Goal: Information Seeking & Learning: Check status

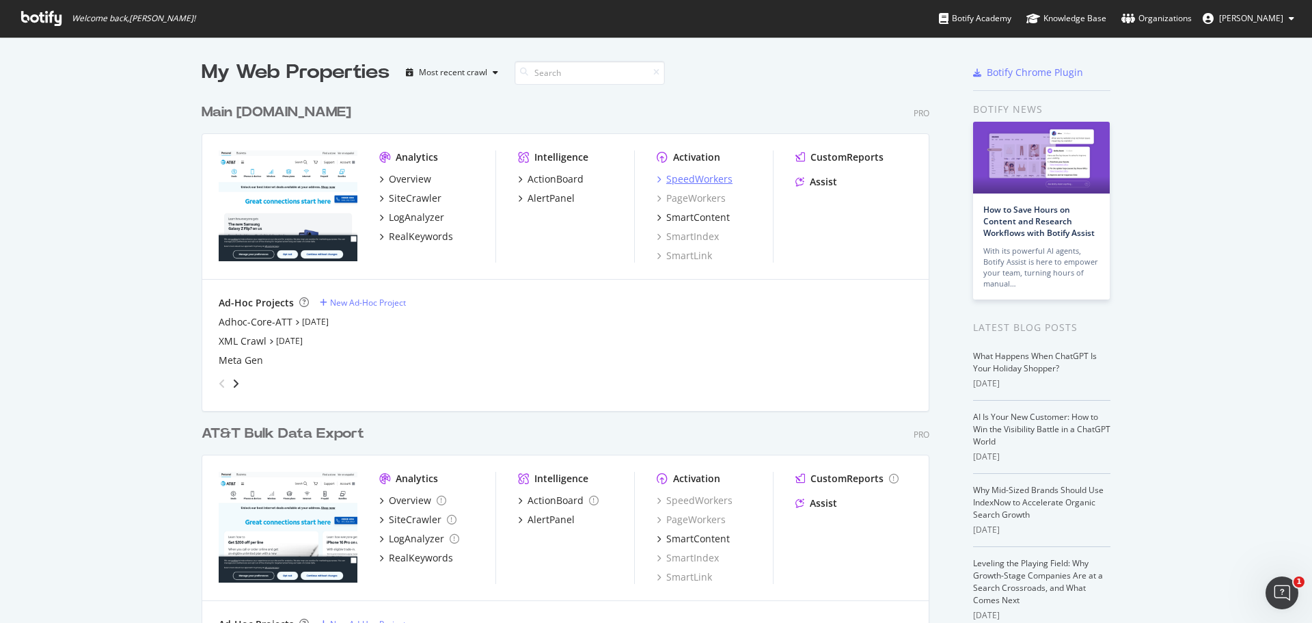
click at [657, 177] on icon "grid" at bounding box center [659, 179] width 4 height 7
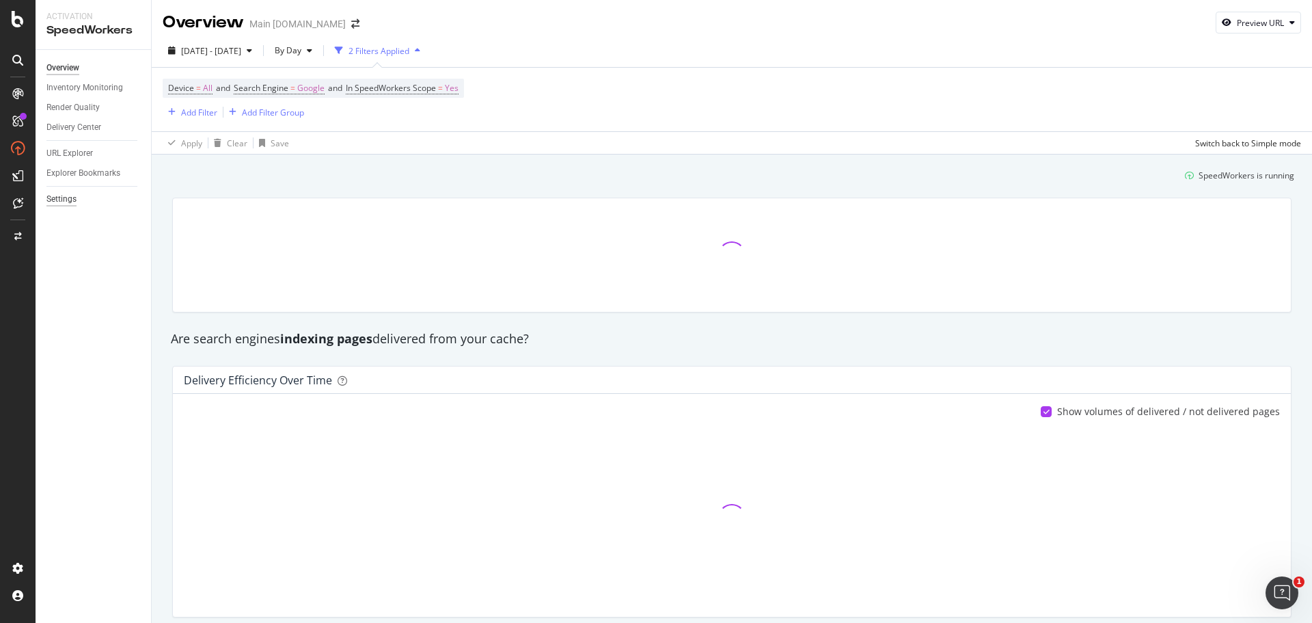
click at [59, 202] on div "Settings" at bounding box center [61, 199] width 30 height 14
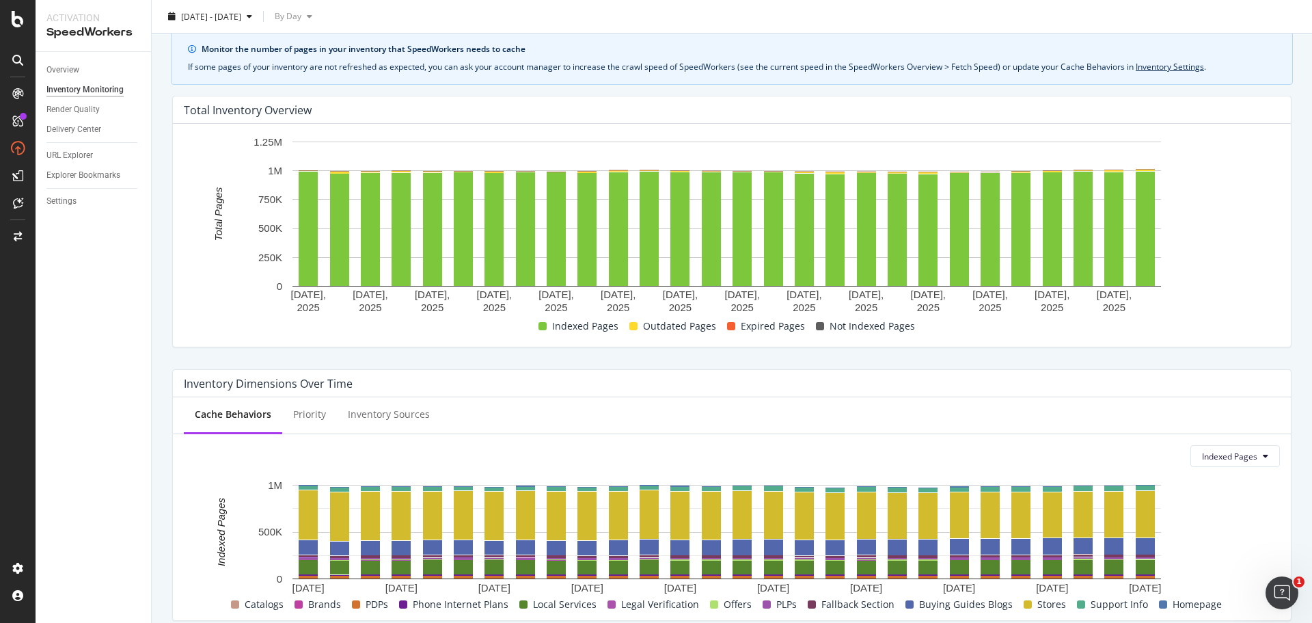
scroll to position [68, 0]
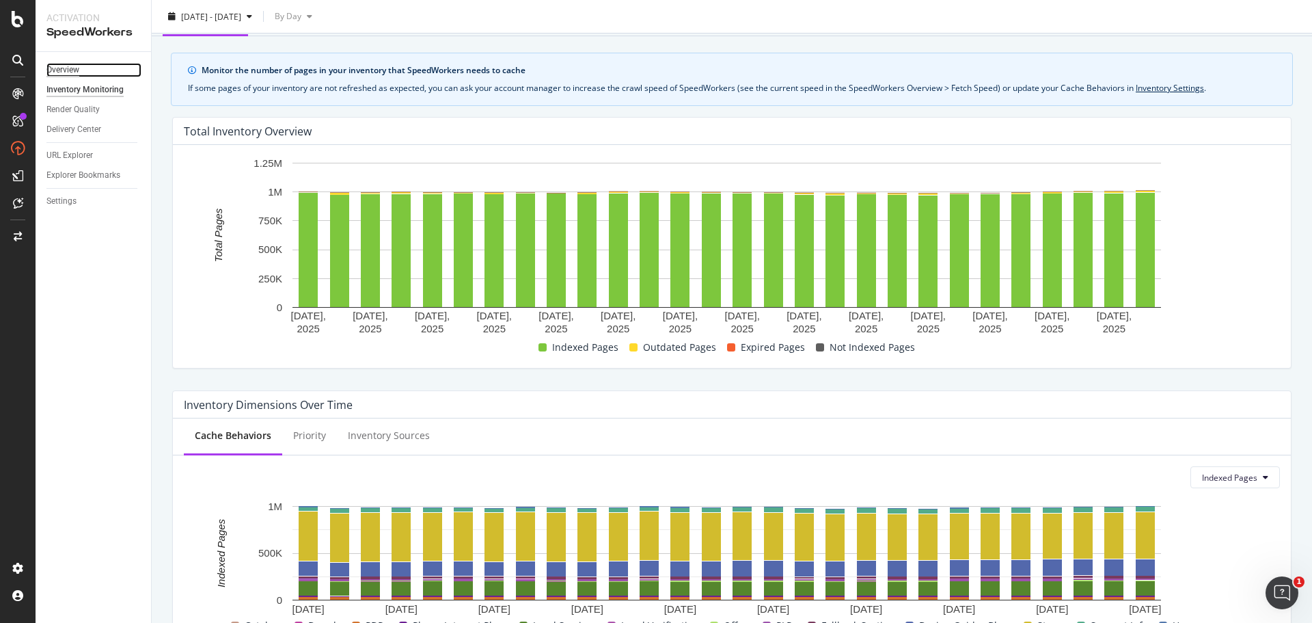
click at [64, 65] on div "Overview" at bounding box center [62, 70] width 33 height 14
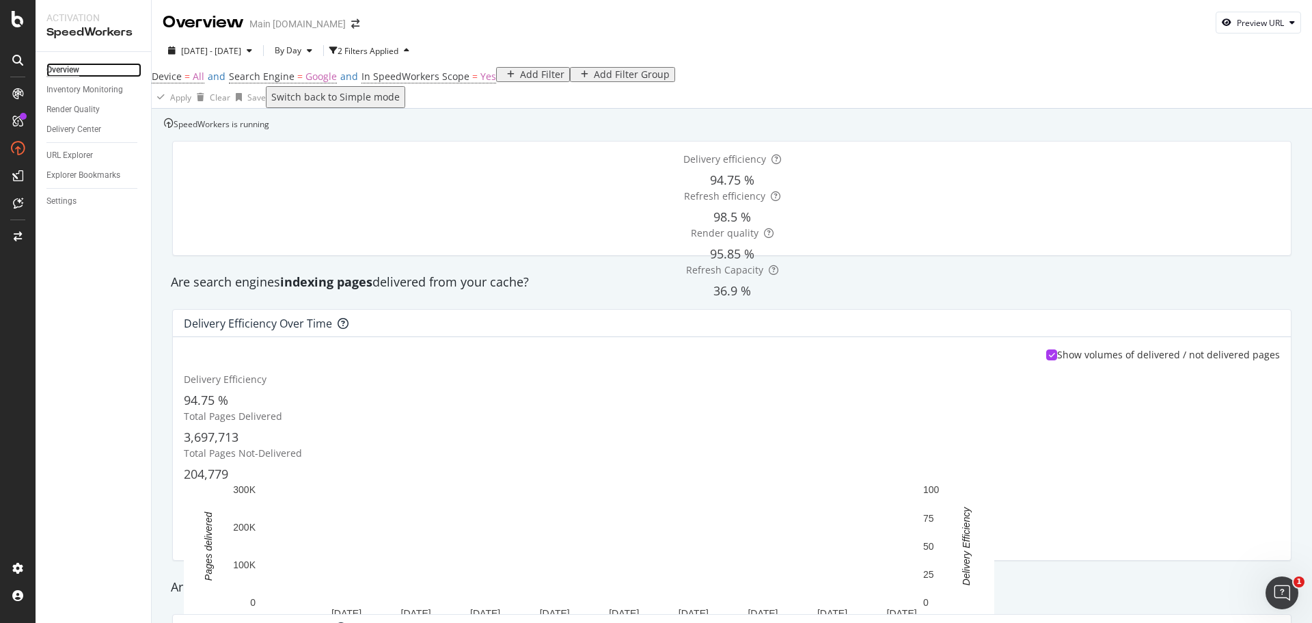
scroll to position [68, 0]
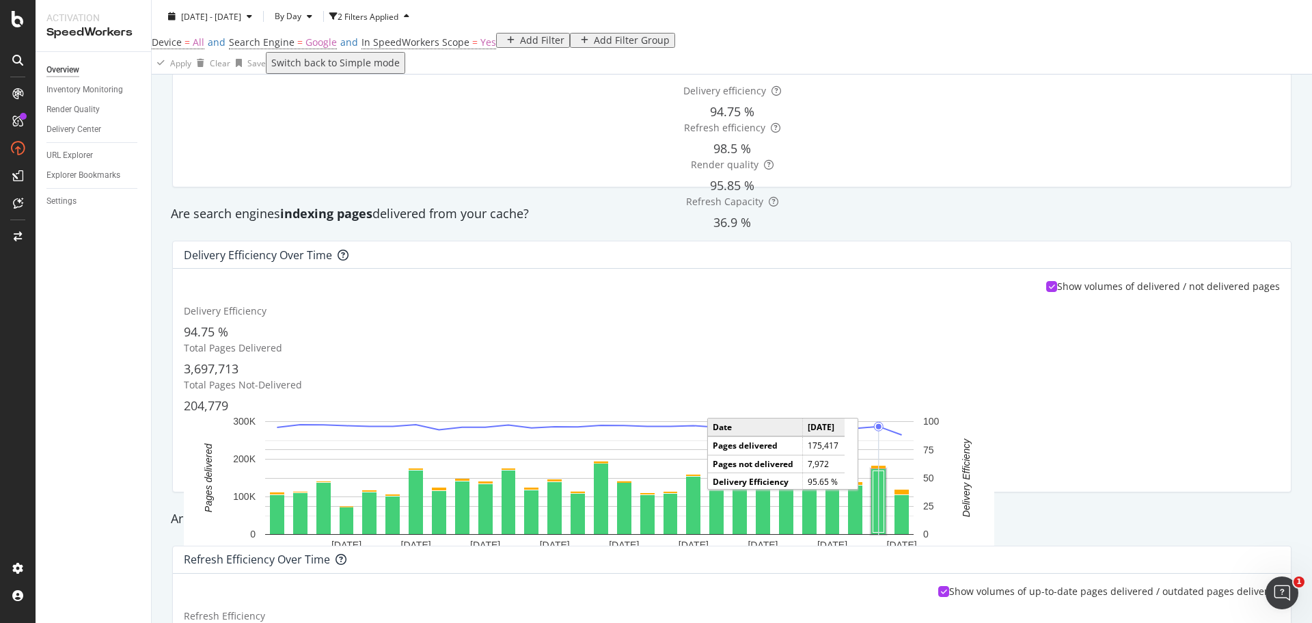
click at [884, 471] on rect "A chart." at bounding box center [878, 502] width 11 height 62
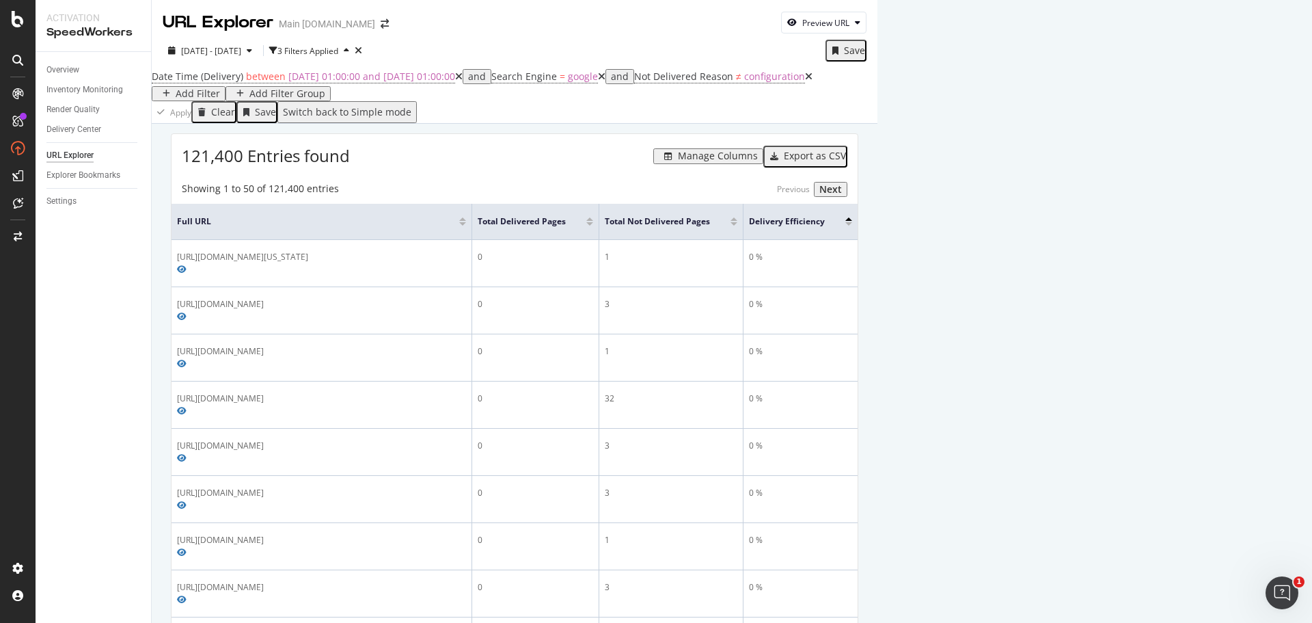
click at [805, 81] on icon at bounding box center [809, 77] width 8 height 10
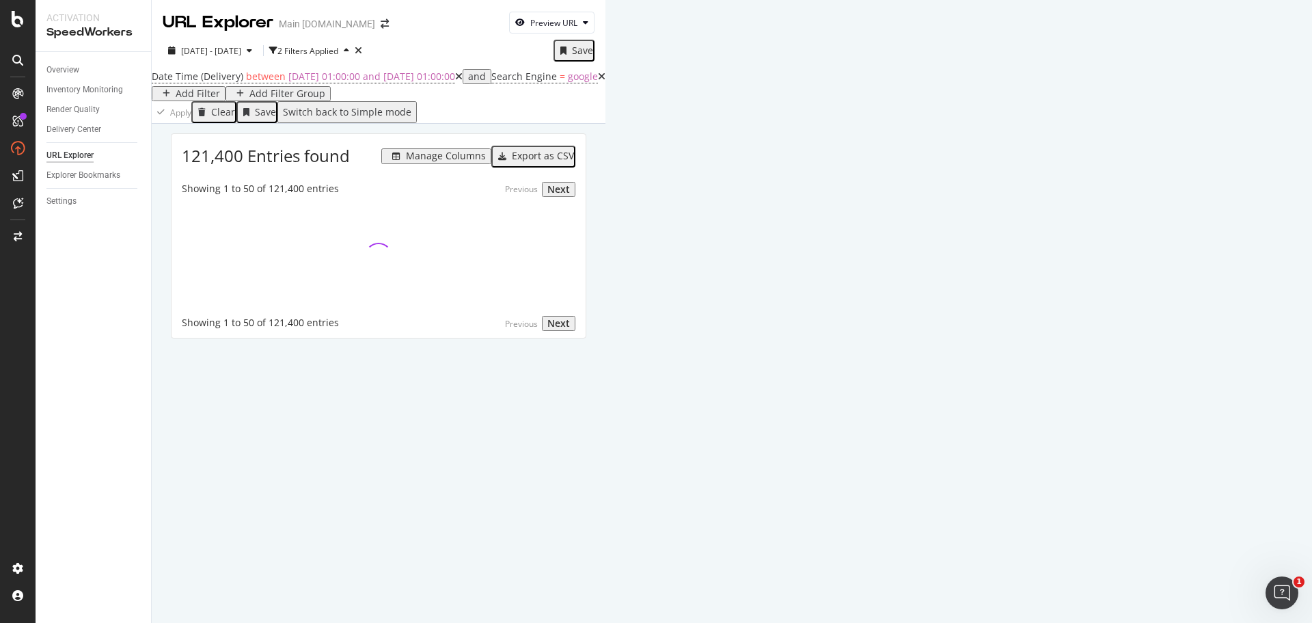
click at [325, 90] on div "Add Filter Group" at bounding box center [287, 93] width 76 height 11
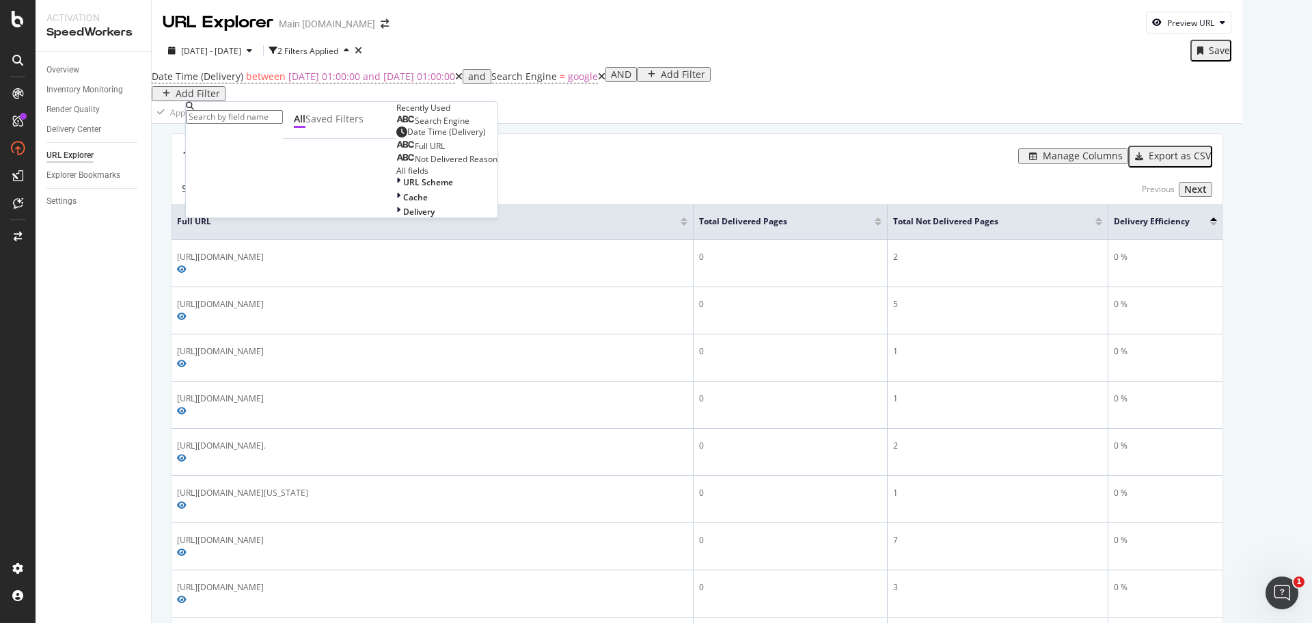
click at [283, 121] on input "text" at bounding box center [234, 117] width 97 height 14
click at [396, 152] on div "Full URL" at bounding box center [420, 146] width 49 height 11
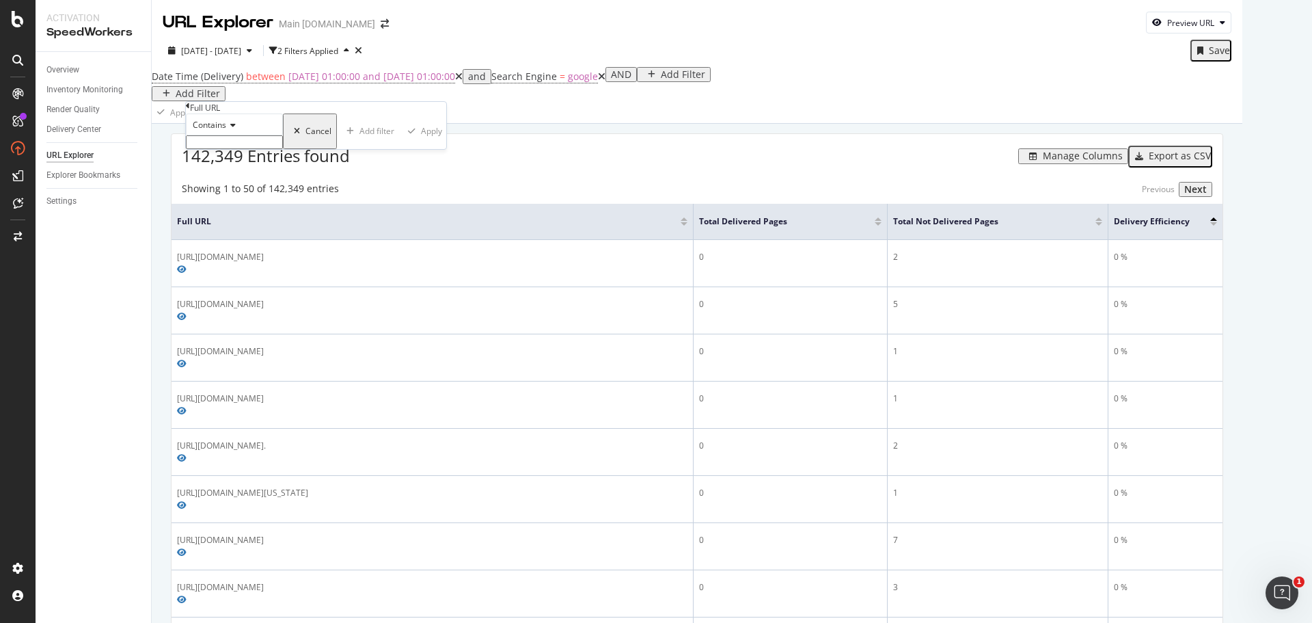
click at [247, 149] on input "text" at bounding box center [234, 142] width 97 height 14
type input "iphone-16"
click at [425, 140] on div "Apply" at bounding box center [435, 136] width 21 height 10
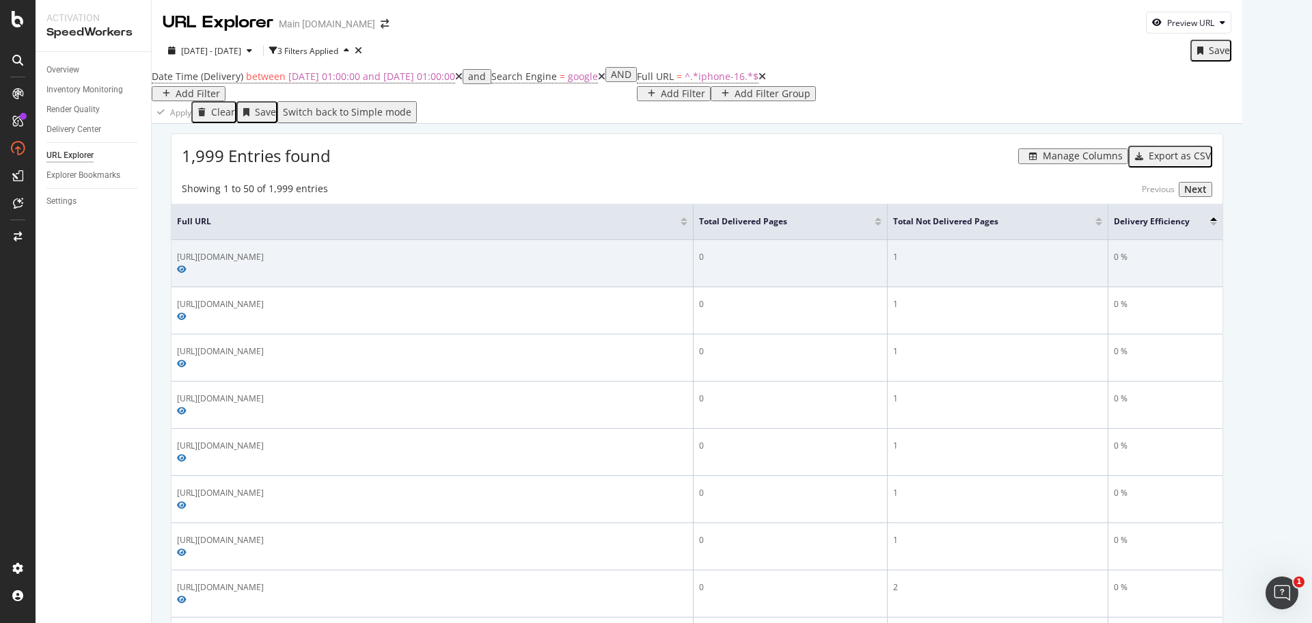
scroll to position [68, 0]
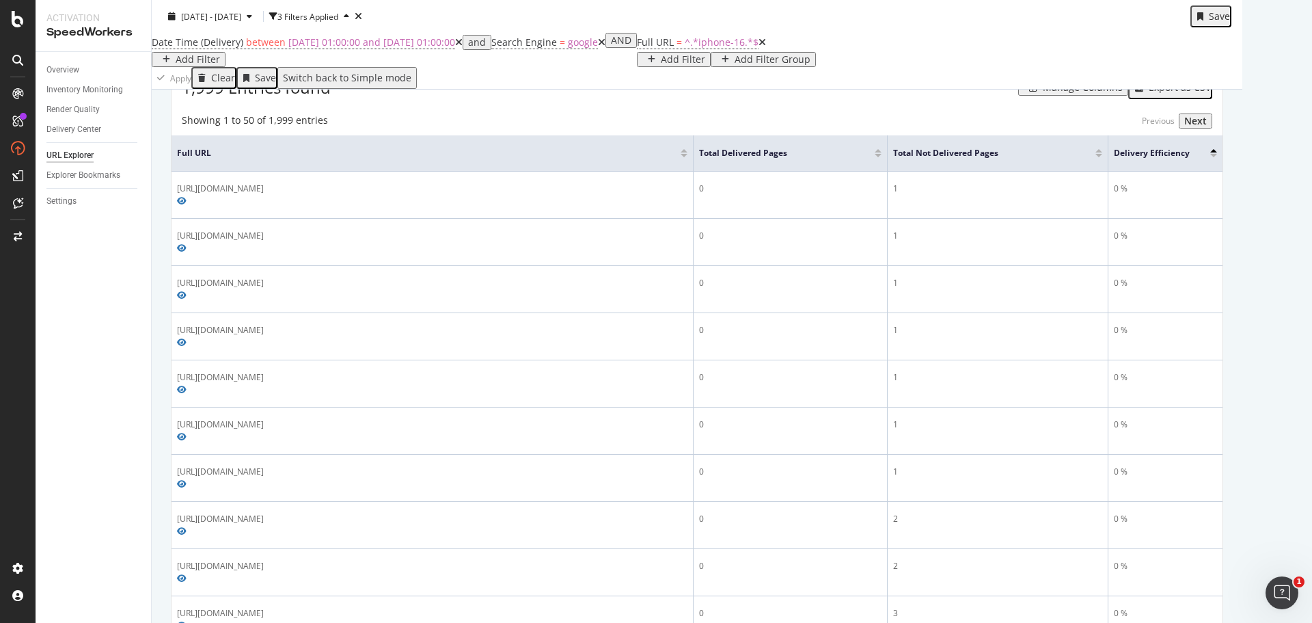
click at [878, 157] on div at bounding box center [878, 155] width 7 height 3
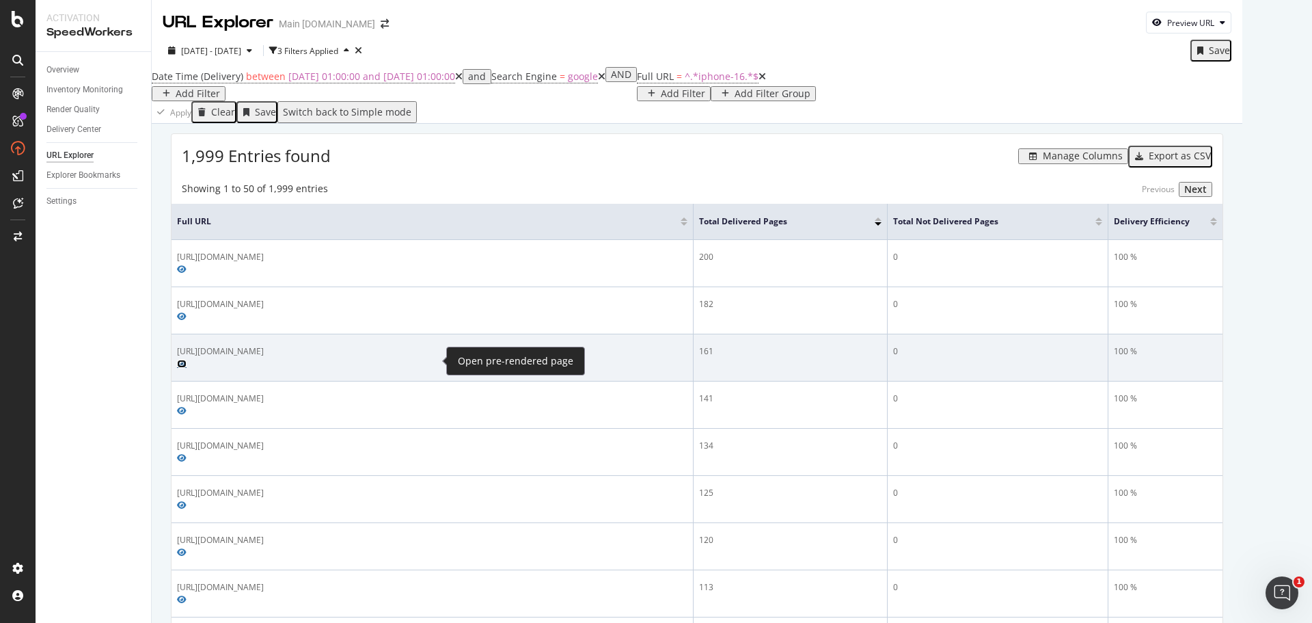
click at [187, 360] on icon "Preview https://www.att.com/buy/phones/apple-iphone-16-pro-max.html" at bounding box center [182, 364] width 10 height 8
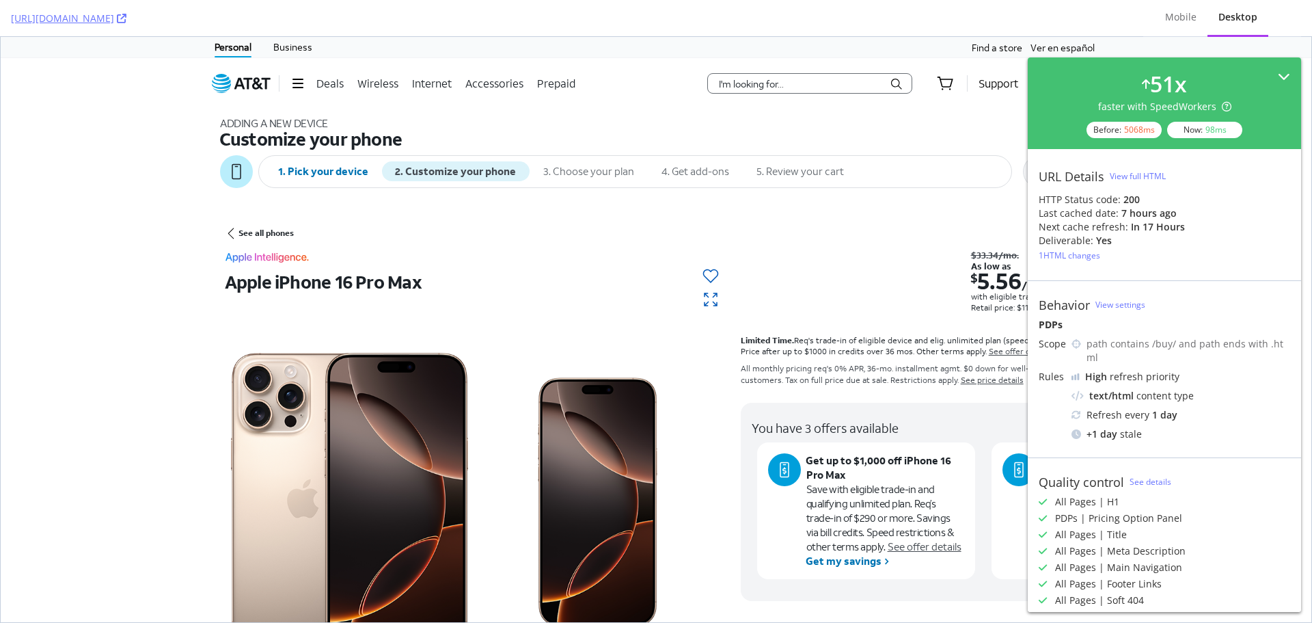
click at [1278, 72] on icon at bounding box center [1284, 76] width 12 height 12
